Goal: Navigation & Orientation: Find specific page/section

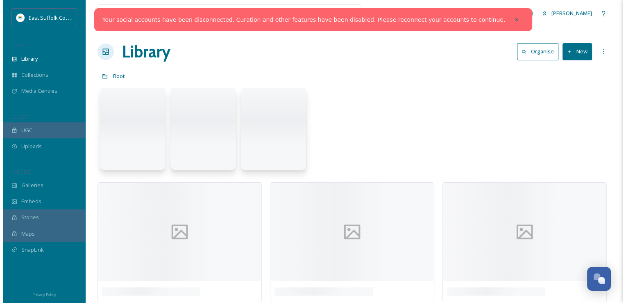
scroll to position [3242, 0]
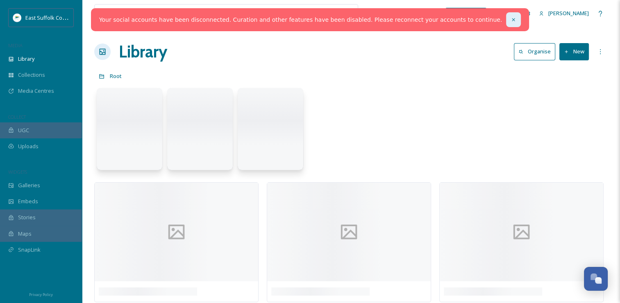
click at [512, 19] on icon at bounding box center [513, 19] width 3 height 3
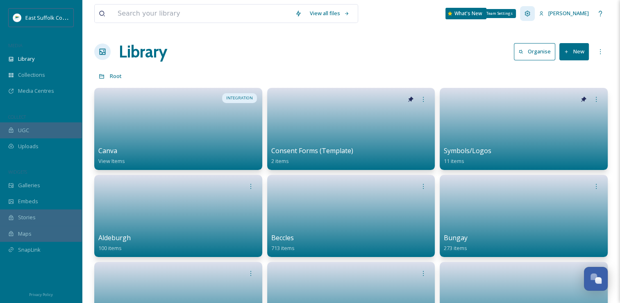
click at [530, 15] on icon at bounding box center [527, 13] width 5 height 5
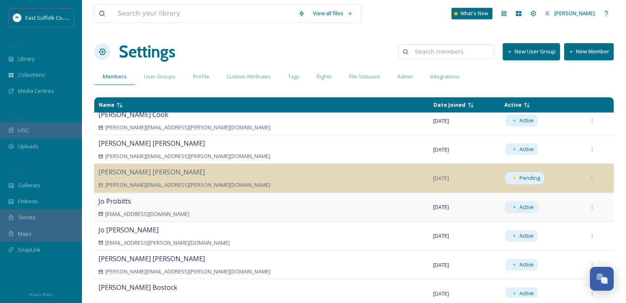
scroll to position [848, 0]
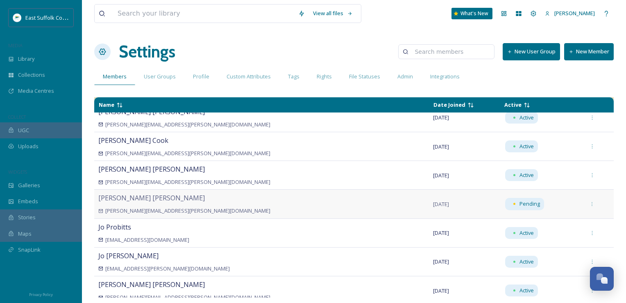
click at [589, 205] on td at bounding box center [597, 203] width 33 height 29
click at [585, 204] on div at bounding box center [592, 203] width 15 height 15
click at [344, 197] on div "[PERSON_NAME] [PERSON_NAME][EMAIL_ADDRESS][PERSON_NAME][DOMAIN_NAME]" at bounding box center [261, 204] width 327 height 22
click at [590, 203] on icon at bounding box center [592, 203] width 5 height 5
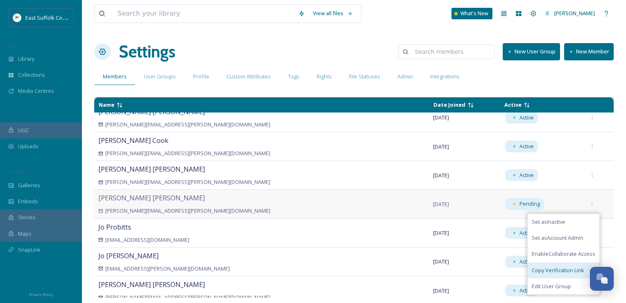
click at [546, 268] on span "Copy Verification Link" at bounding box center [558, 270] width 52 height 8
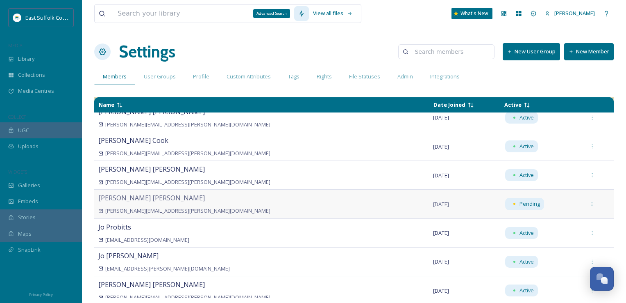
click at [309, 19] on div "Advanced Search" at bounding box center [301, 13] width 15 height 15
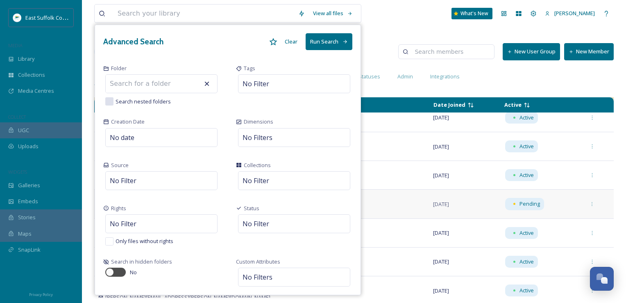
click at [428, 14] on div "View all files Advanced Search Clear Run Search Folder Search nested folders Ta…" at bounding box center [354, 13] width 520 height 27
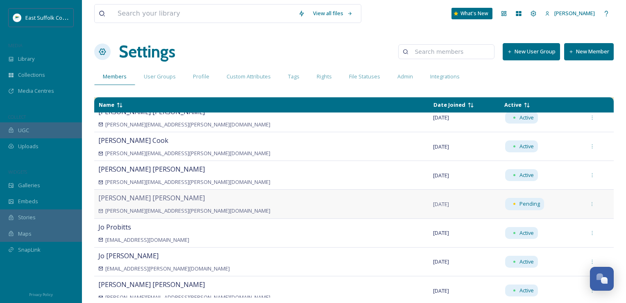
drag, startPoint x: 418, startPoint y: 11, endPoint x: 402, endPoint y: 7, distance: 16.9
click at [418, 11] on div "View all files What's New [PERSON_NAME]" at bounding box center [354, 13] width 520 height 27
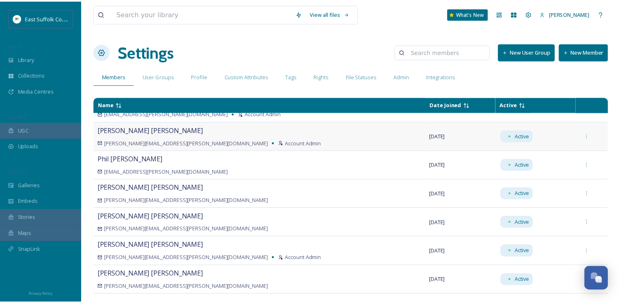
scroll to position [0, 0]
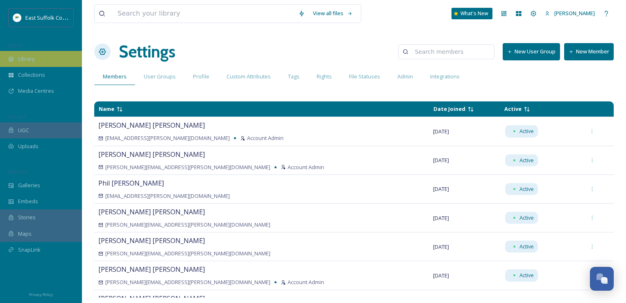
click at [45, 59] on div "Library" at bounding box center [41, 59] width 82 height 16
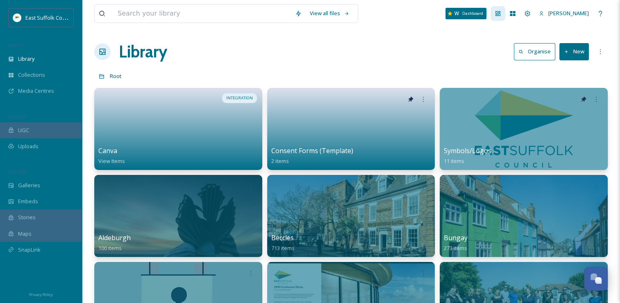
click at [501, 14] on icon at bounding box center [498, 13] width 5 height 5
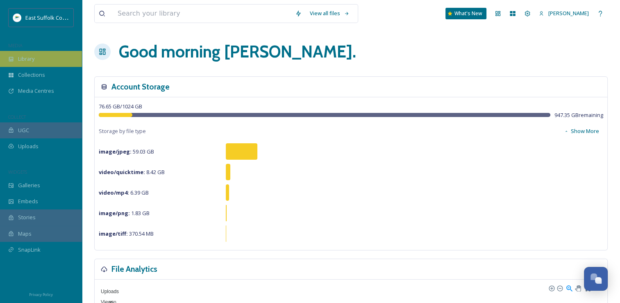
click at [41, 65] on div "Library" at bounding box center [41, 59] width 82 height 16
